Goal: Go to known website: Access a specific website the user already knows

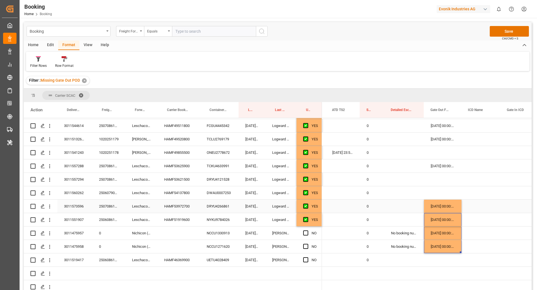
scroll to position [281, 0]
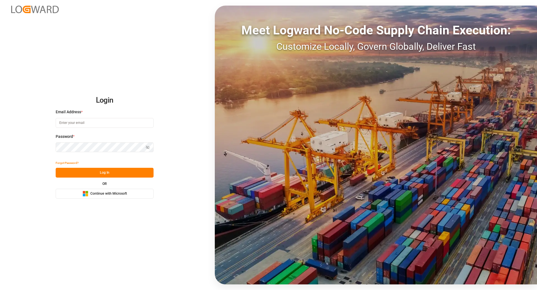
click at [136, 197] on button "Microsoft Logo Continue with Microsoft" at bounding box center [105, 194] width 98 height 10
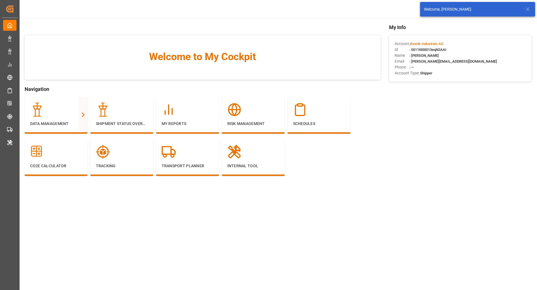
click at [531, 11] on div "Welcome, Ruchika Prithwani" at bounding box center [477, 9] width 115 height 15
click at [527, 10] on icon at bounding box center [527, 9] width 7 height 7
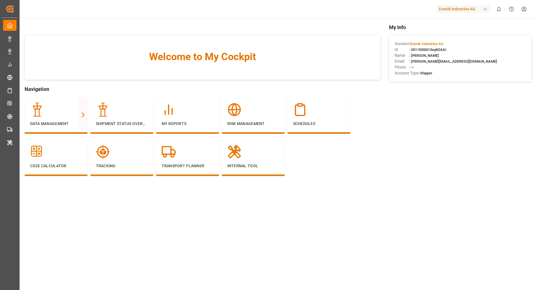
click at [477, 11] on div "Evonik Industries AG" at bounding box center [463, 9] width 54 height 8
